Goal: Task Accomplishment & Management: Manage account settings

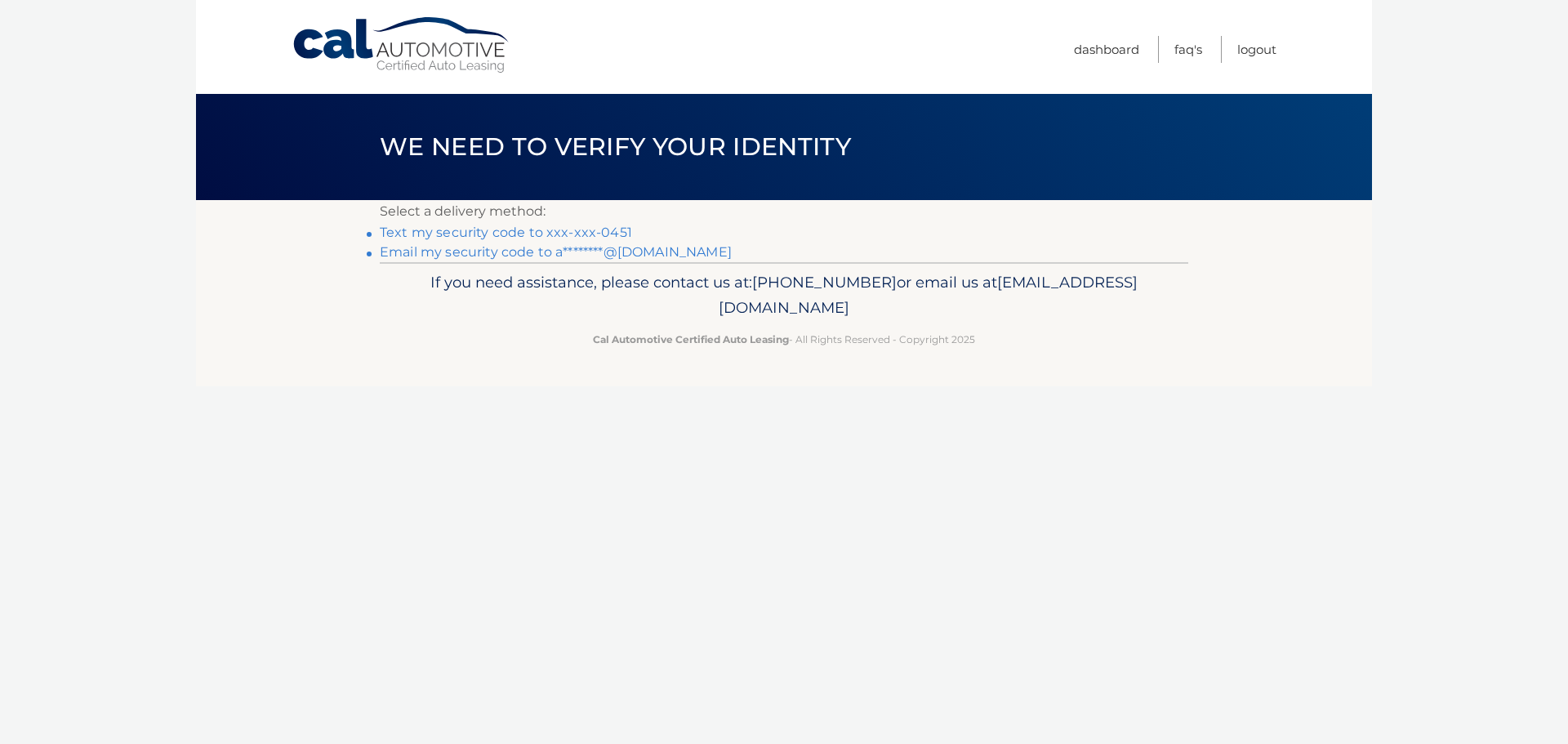
drag, startPoint x: 0, startPoint y: 0, endPoint x: 560, endPoint y: 230, distance: 605.4
click at [560, 230] on link "Text my security code to xxx-xxx-0451" at bounding box center [505, 232] width 252 height 16
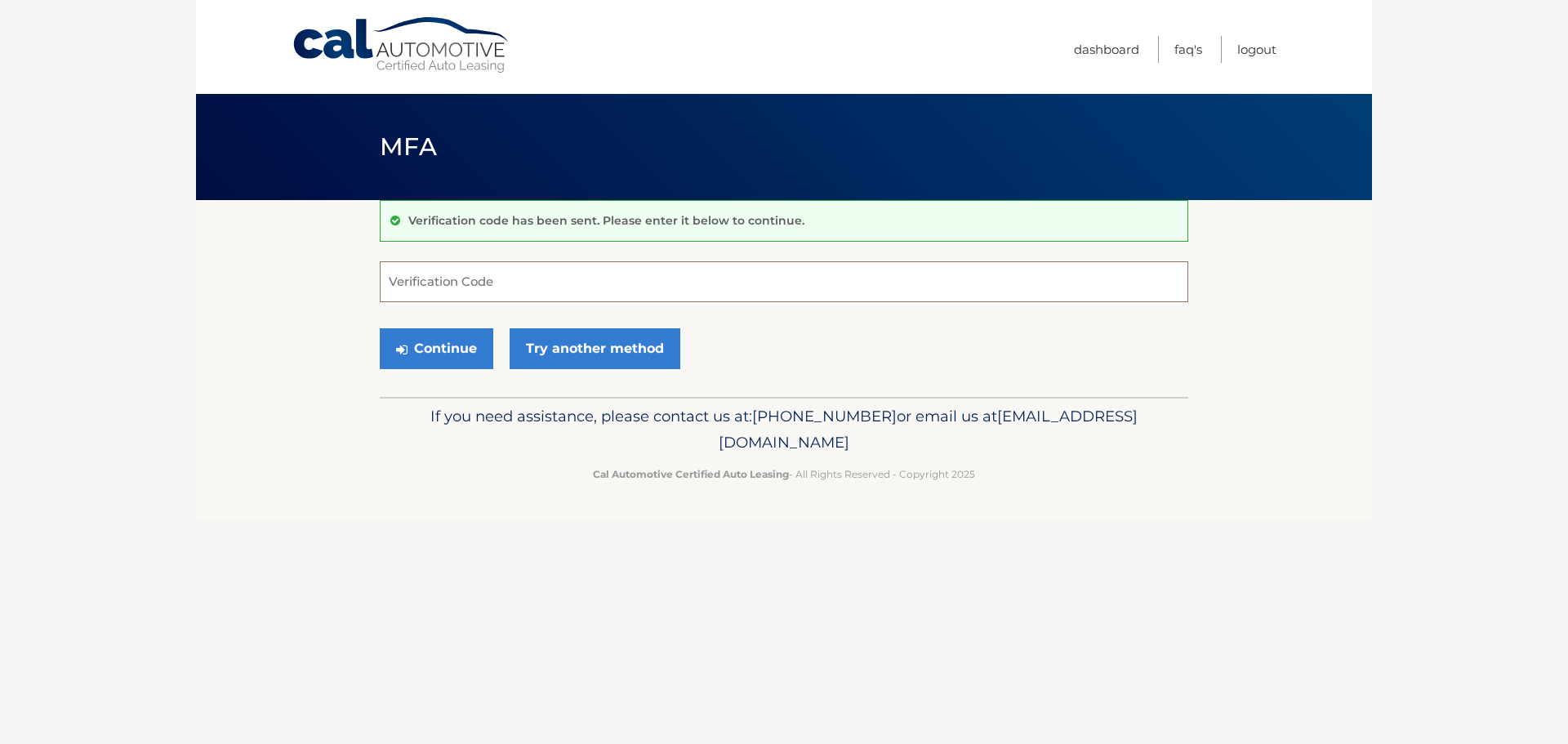
click at [428, 284] on input "Verification Code" at bounding box center [784, 282] width 809 height 41
type input "759406"
click at [380, 329] on button "Continue" at bounding box center [436, 349] width 114 height 41
click at [451, 364] on button "Continue" at bounding box center [436, 349] width 114 height 41
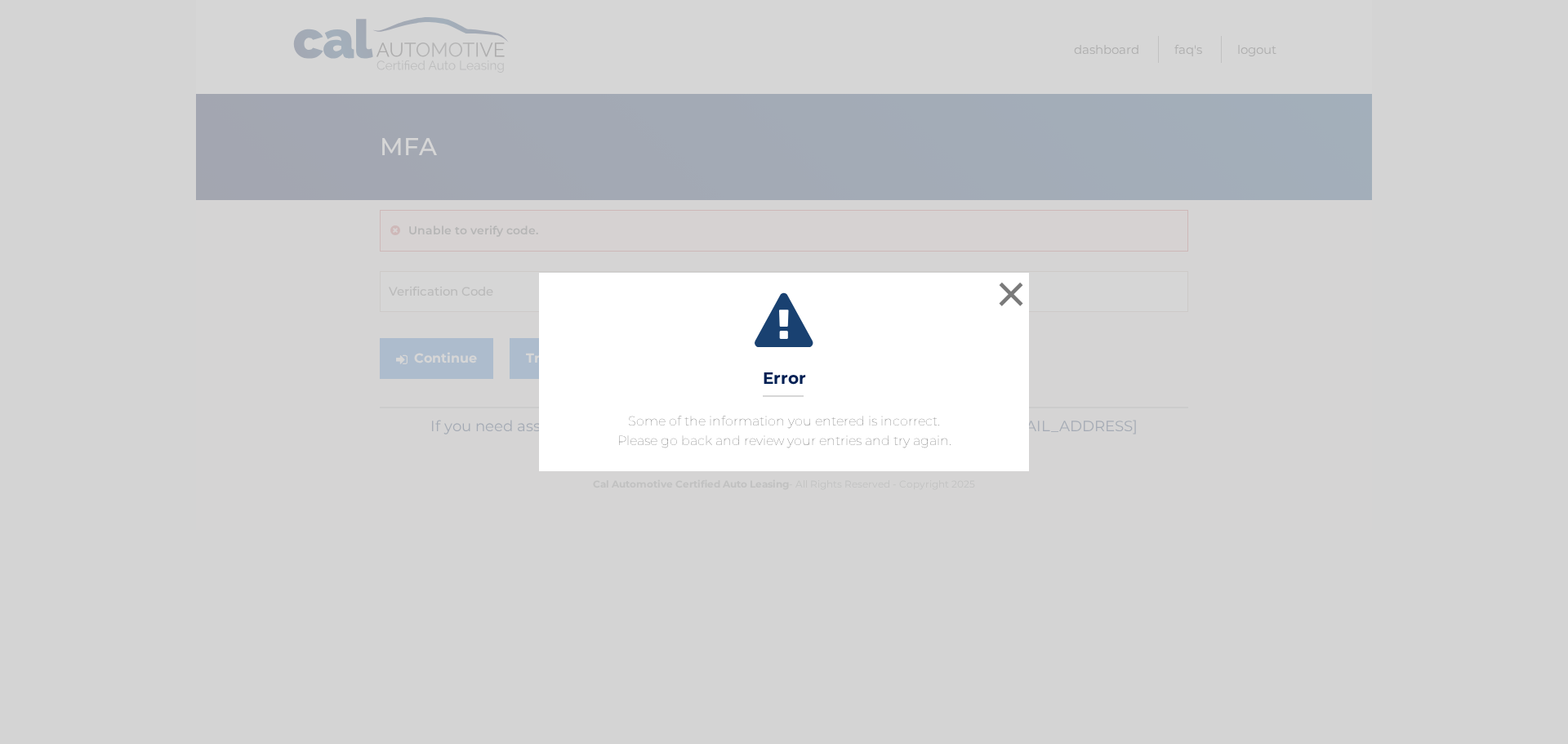
click at [938, 382] on div "× Error Some of the information you entered is incorrect. Please go back and re…" at bounding box center [784, 371] width 490 height 198
click at [1017, 282] on button "×" at bounding box center [1010, 294] width 32 height 32
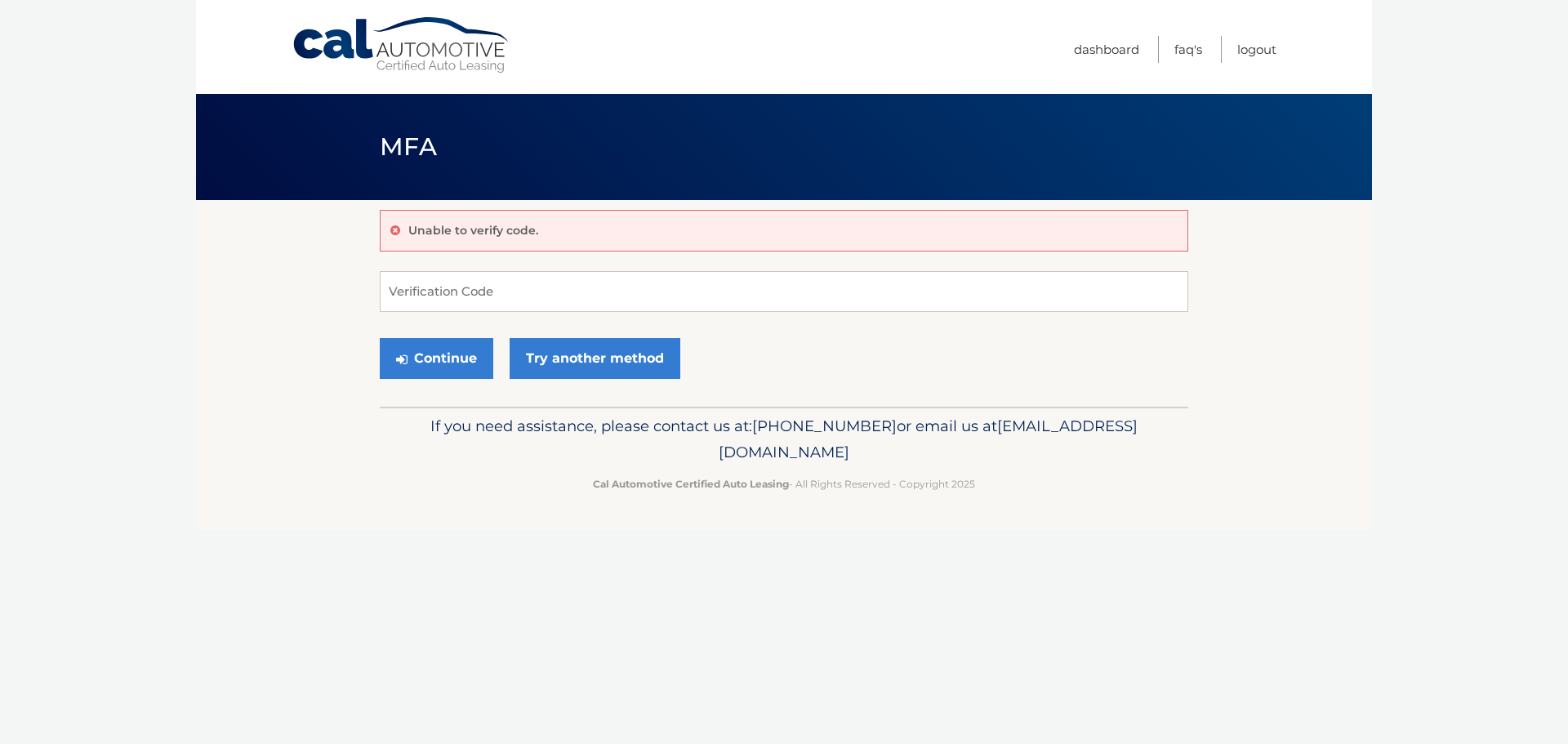
click at [532, 268] on div "Unable to verify code. Verification Code Continue Try another method" at bounding box center [784, 304] width 809 height 207
click at [528, 287] on input "Verification Code" at bounding box center [784, 292] width 809 height 41
type input "759406"
click at [433, 361] on button "Continue" at bounding box center [436, 358] width 114 height 41
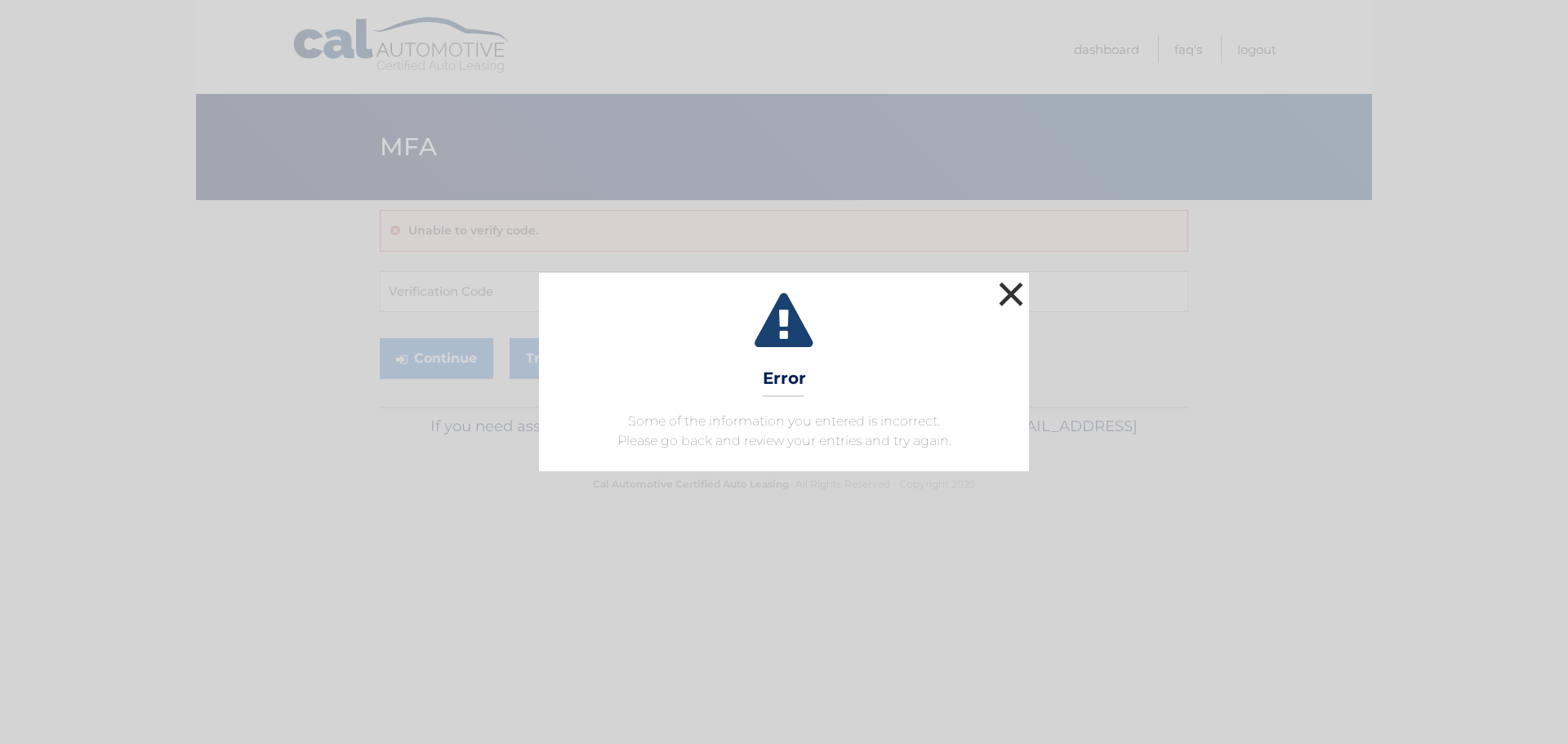
click at [1023, 294] on button "×" at bounding box center [1010, 294] width 32 height 32
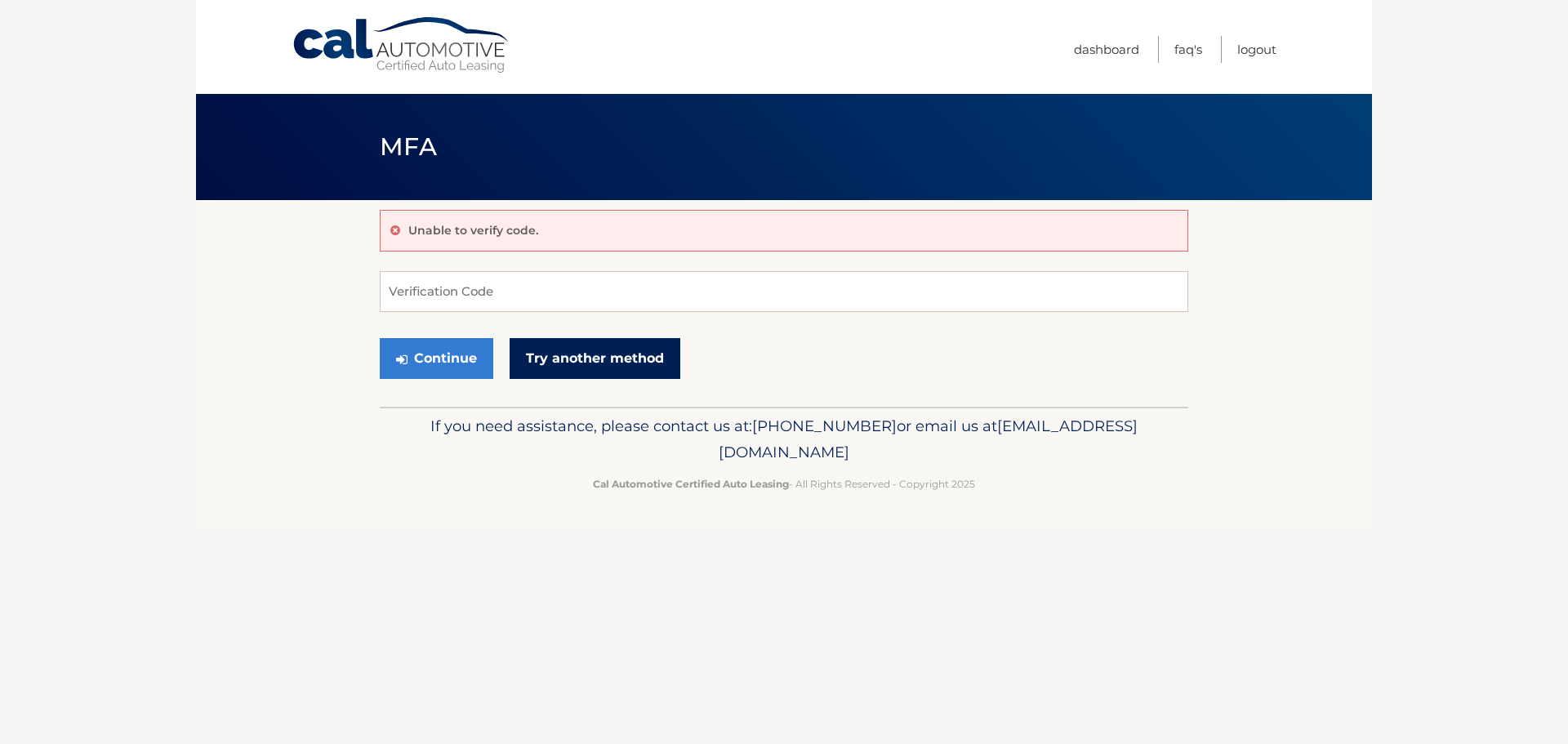
click at [542, 358] on link "Try another method" at bounding box center [595, 358] width 171 height 41
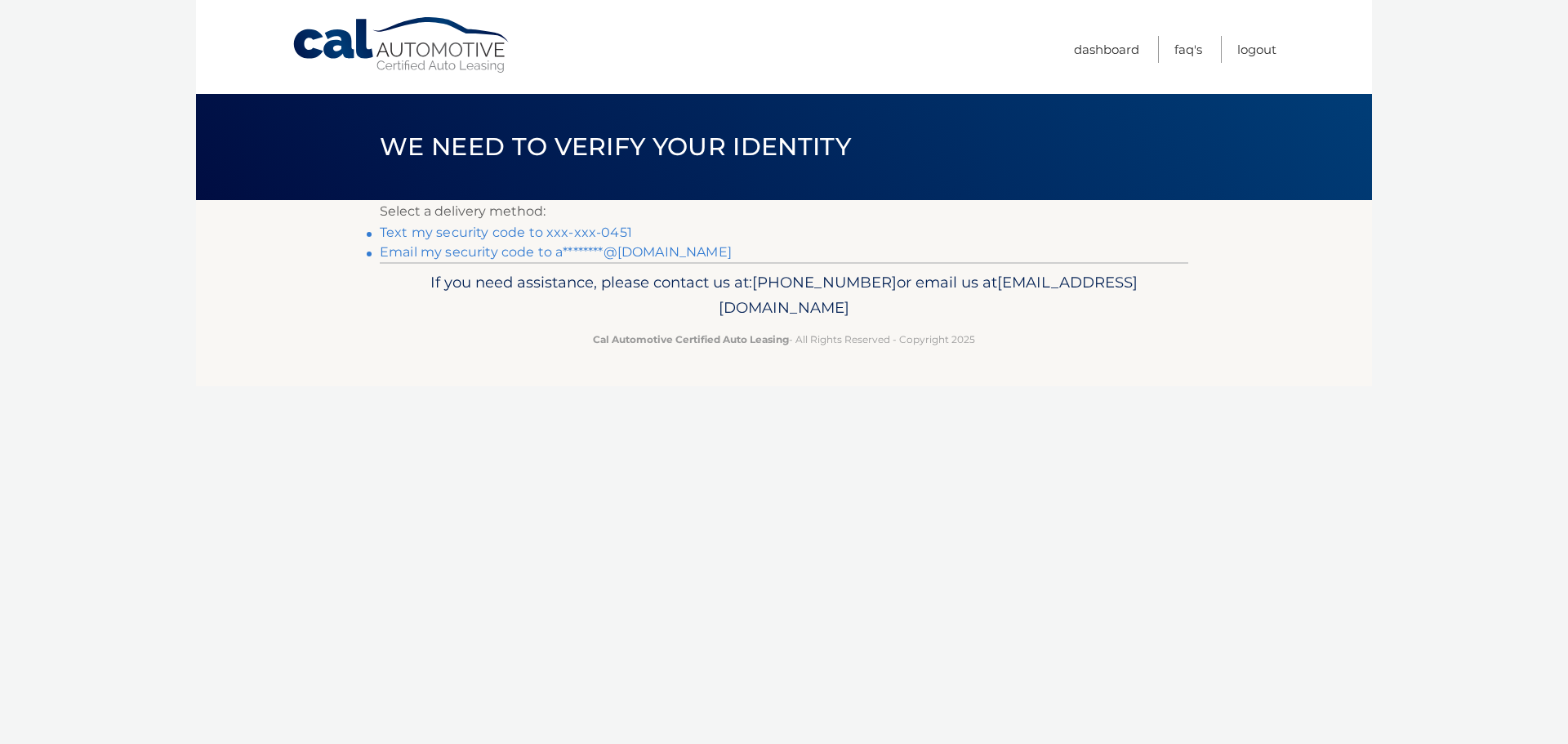
click at [572, 230] on link "Text my security code to xxx-xxx-0451" at bounding box center [505, 232] width 252 height 16
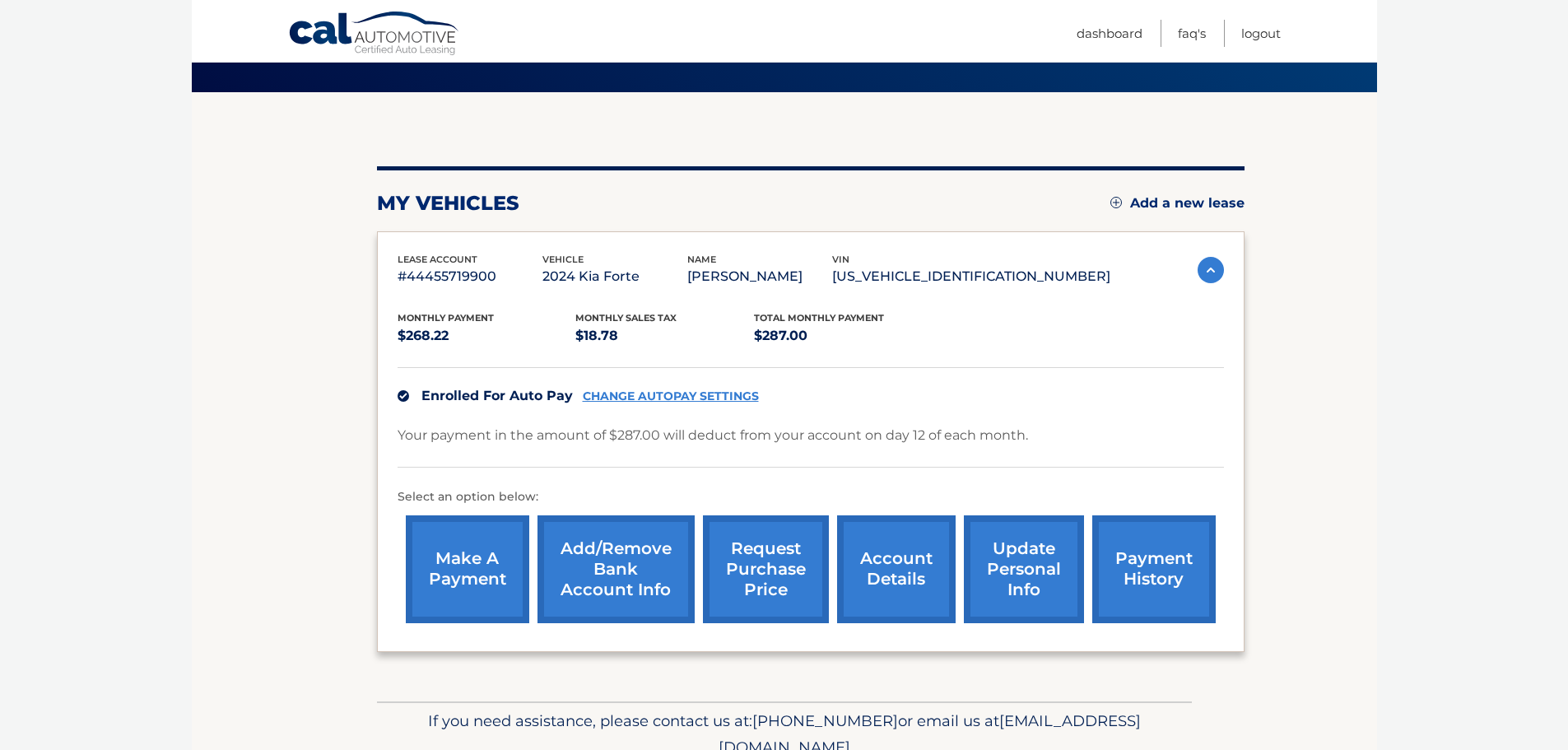
scroll to position [185, 0]
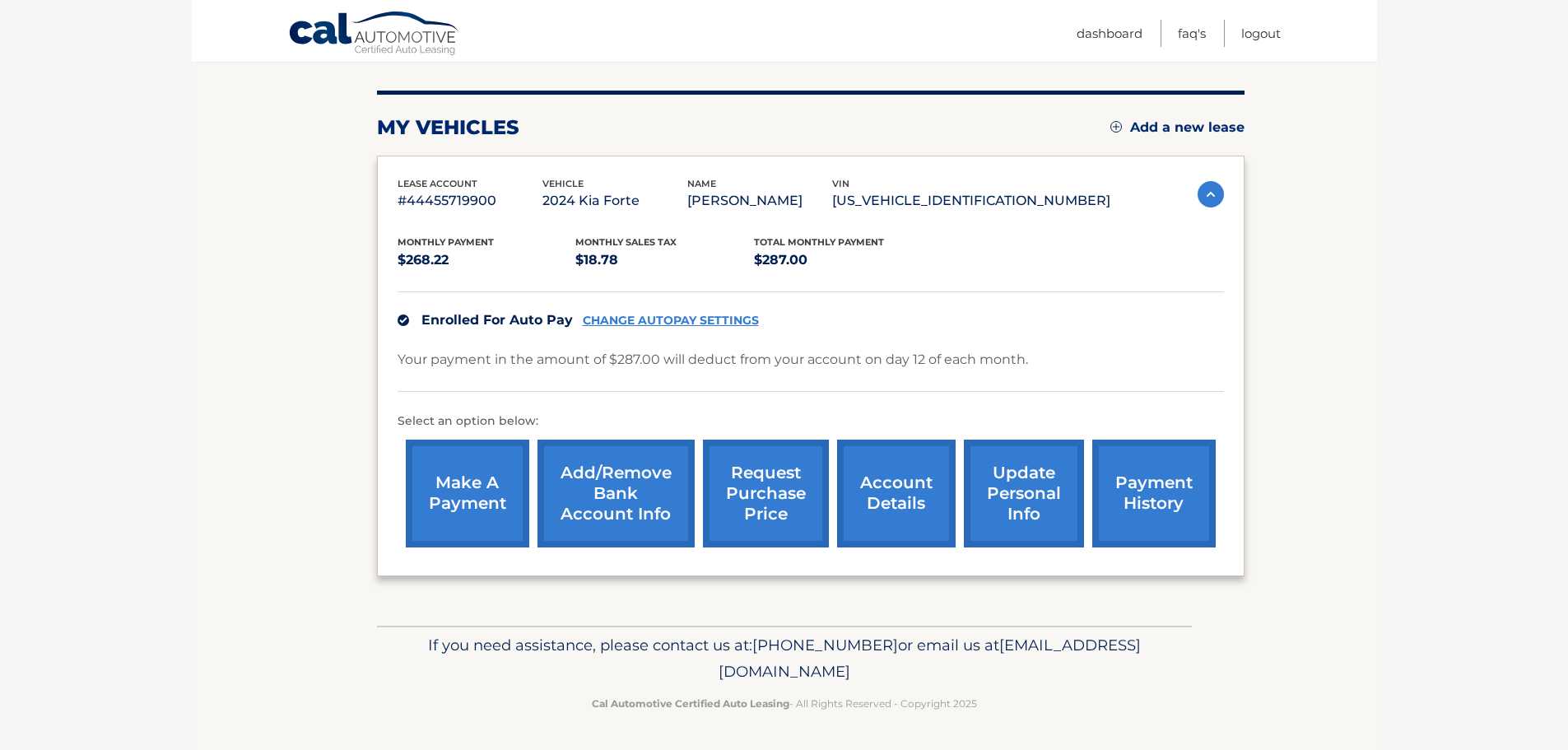
click at [498, 502] on link "make a payment" at bounding box center [467, 493] width 124 height 108
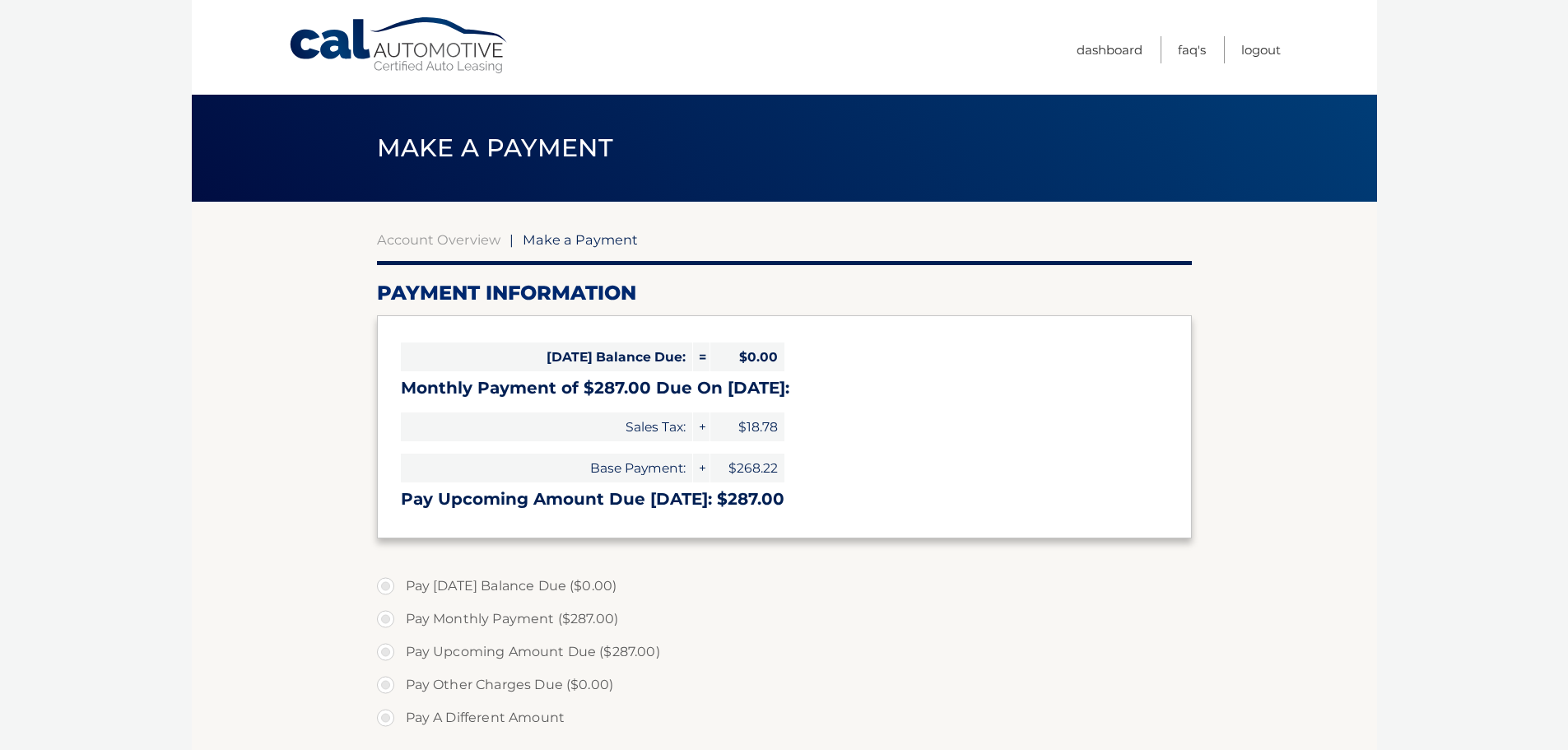
select select "ZGFhZjQ5YzMtZTVjZi00ODk5LWE0YmEtN2U0N2Q5NThjOGVj"
